Goal: Information Seeking & Learning: Find specific fact

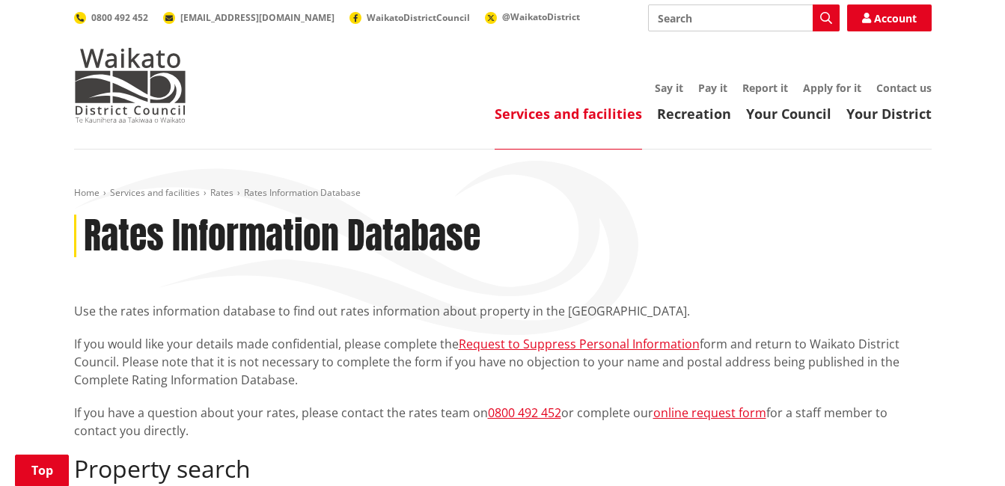
scroll to position [299, 0]
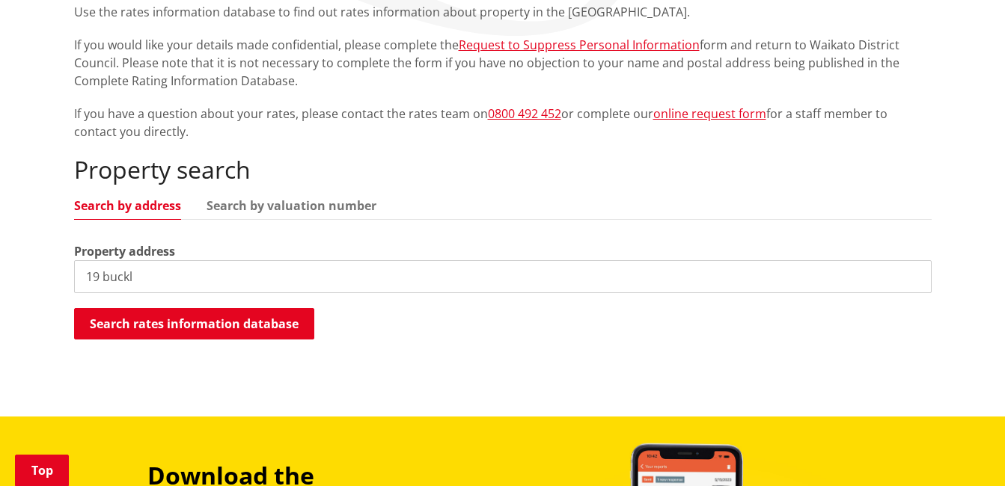
click at [325, 325] on div "Search rates information database Searching..." at bounding box center [502, 325] width 857 height 34
click at [146, 270] on input "19 buckl" at bounding box center [502, 276] width 857 height 33
type input "19 buckland road"
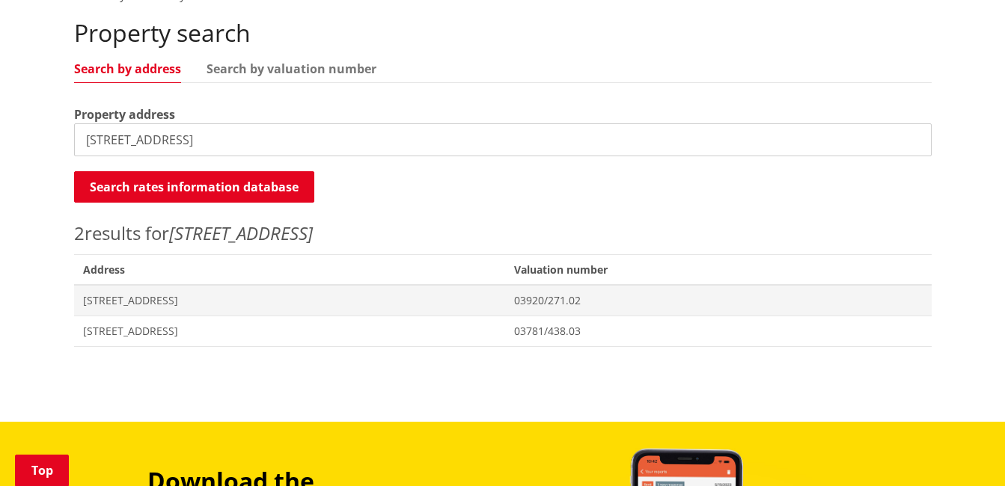
scroll to position [449, 0]
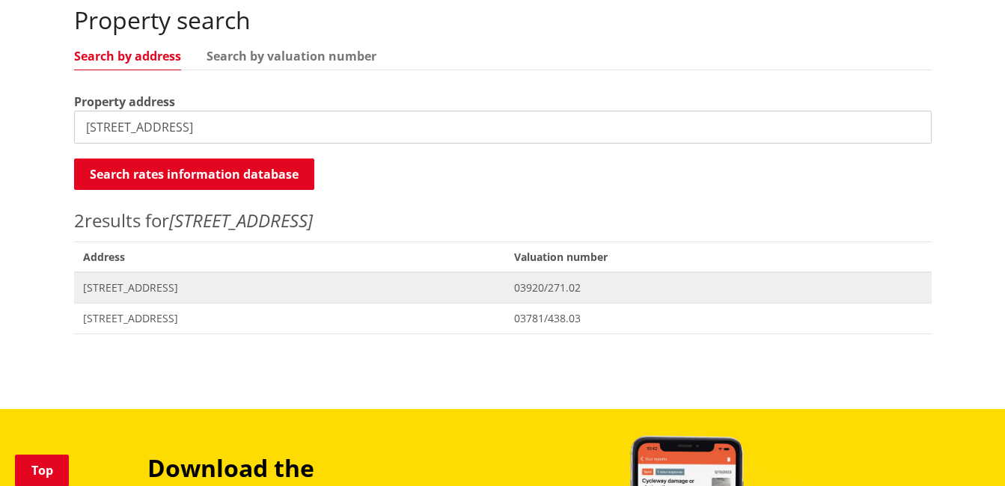
click at [200, 286] on span "[STREET_ADDRESS]" at bounding box center [290, 288] width 414 height 15
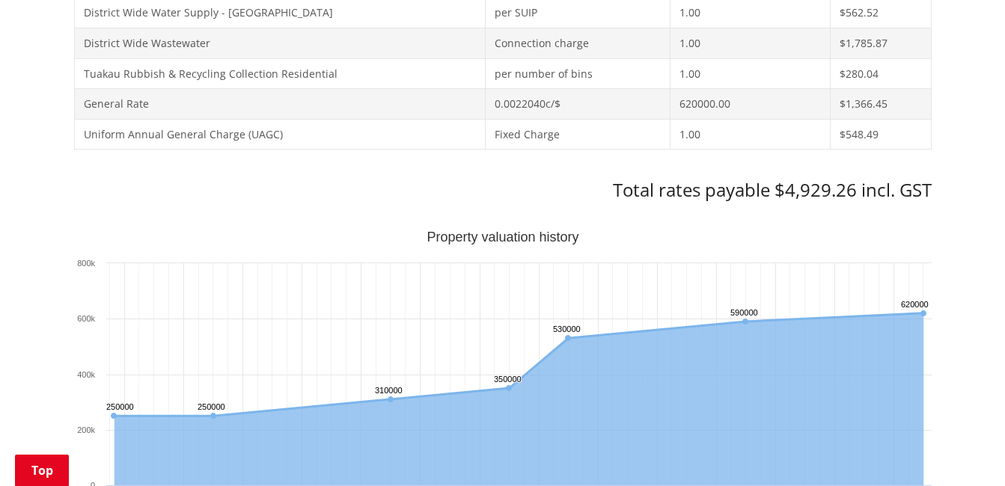
scroll to position [898, 0]
